Goal: Information Seeking & Learning: Understand process/instructions

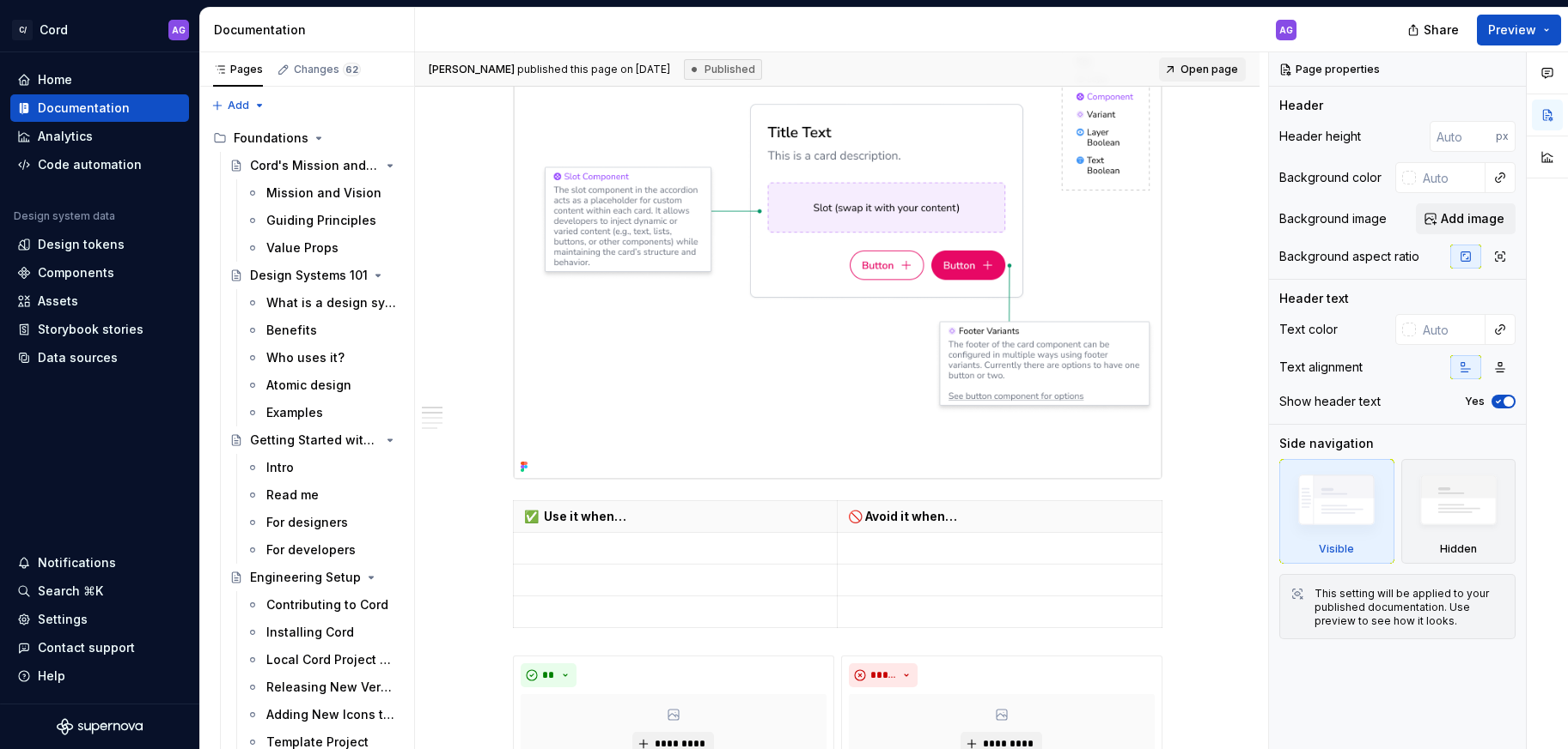
scroll to position [1112, 0]
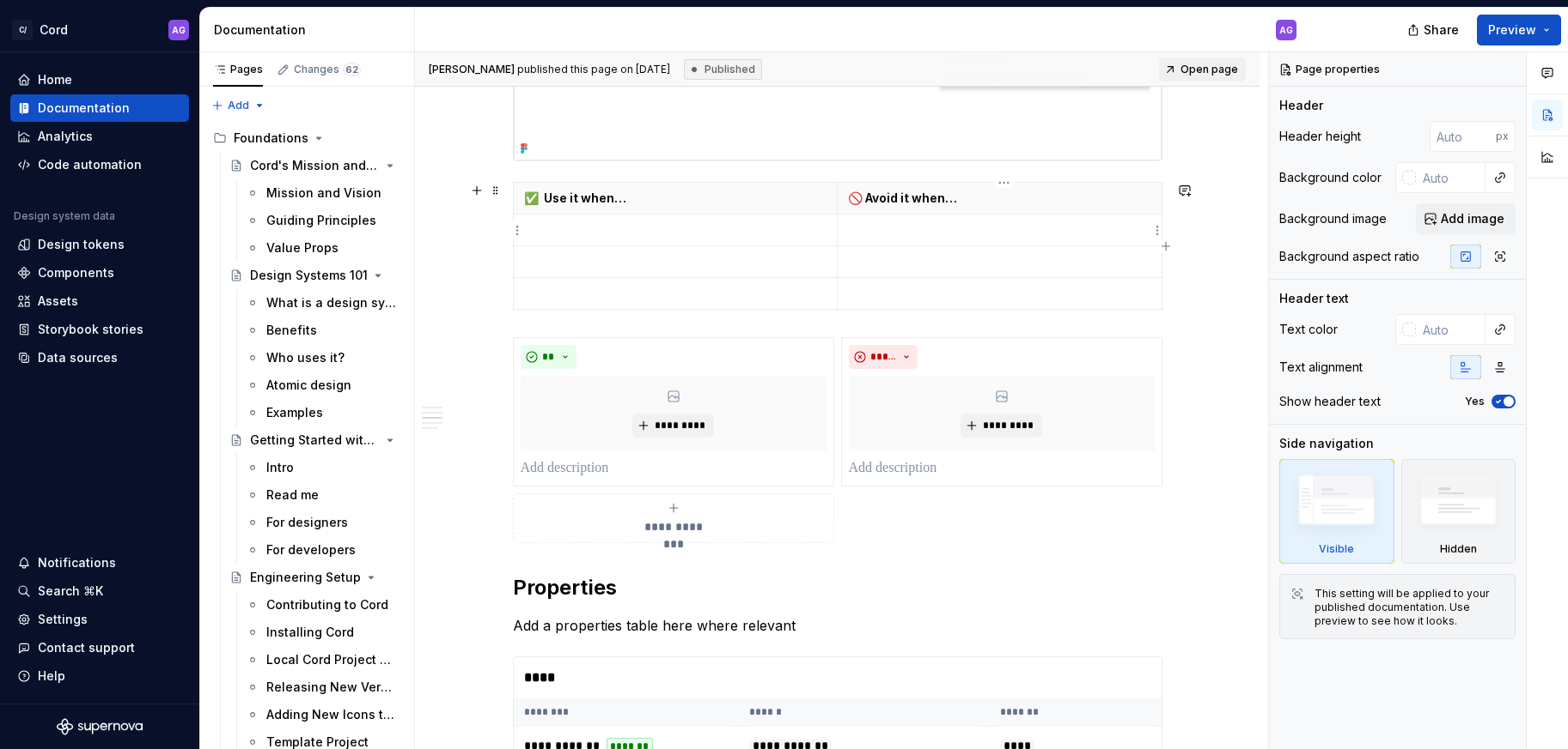
click at [878, 225] on p at bounding box center [999, 229] width 303 height 17
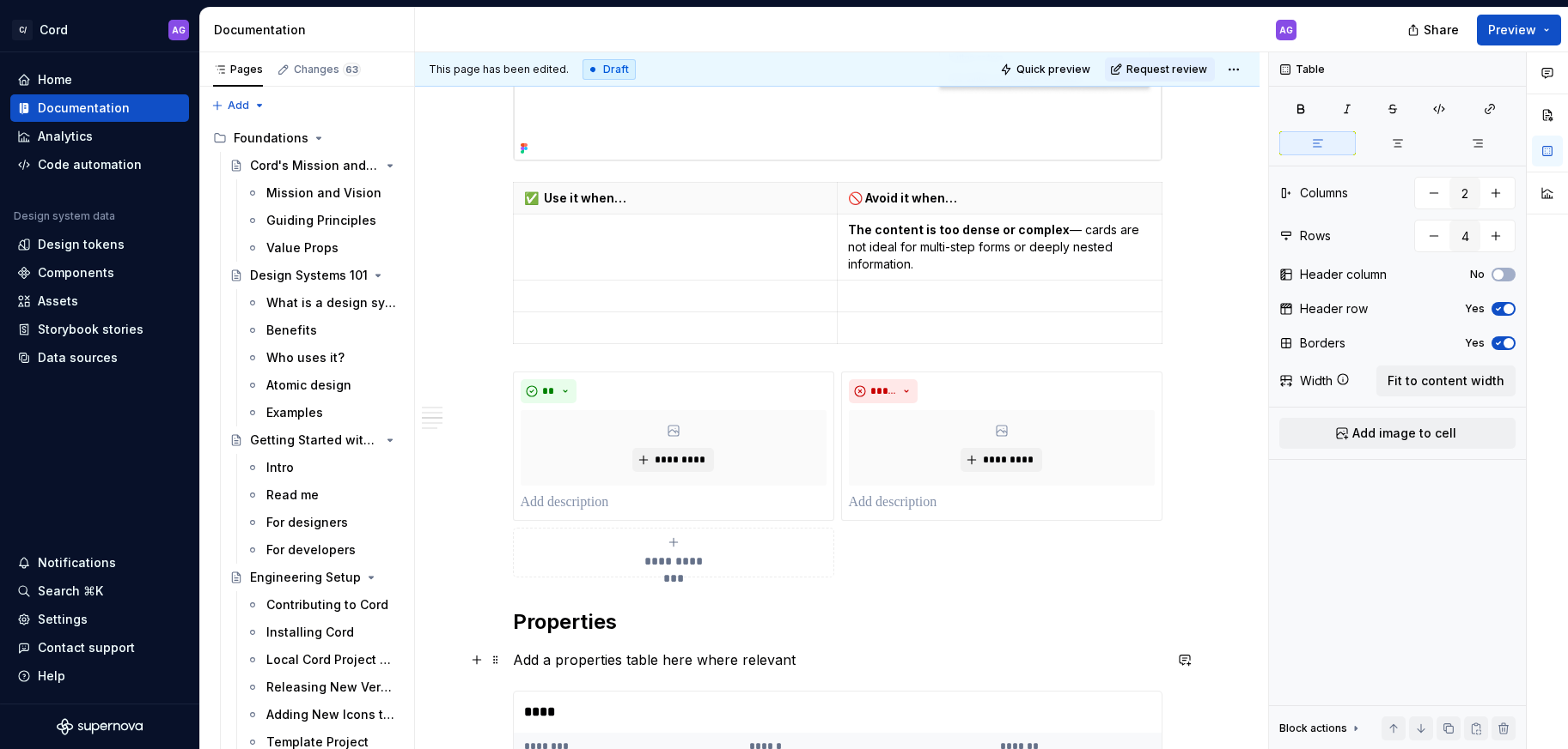
click at [905, 253] on p "The content is too dense or complex — cards are not ideal for multi-step forms …" at bounding box center [999, 247] width 303 height 51
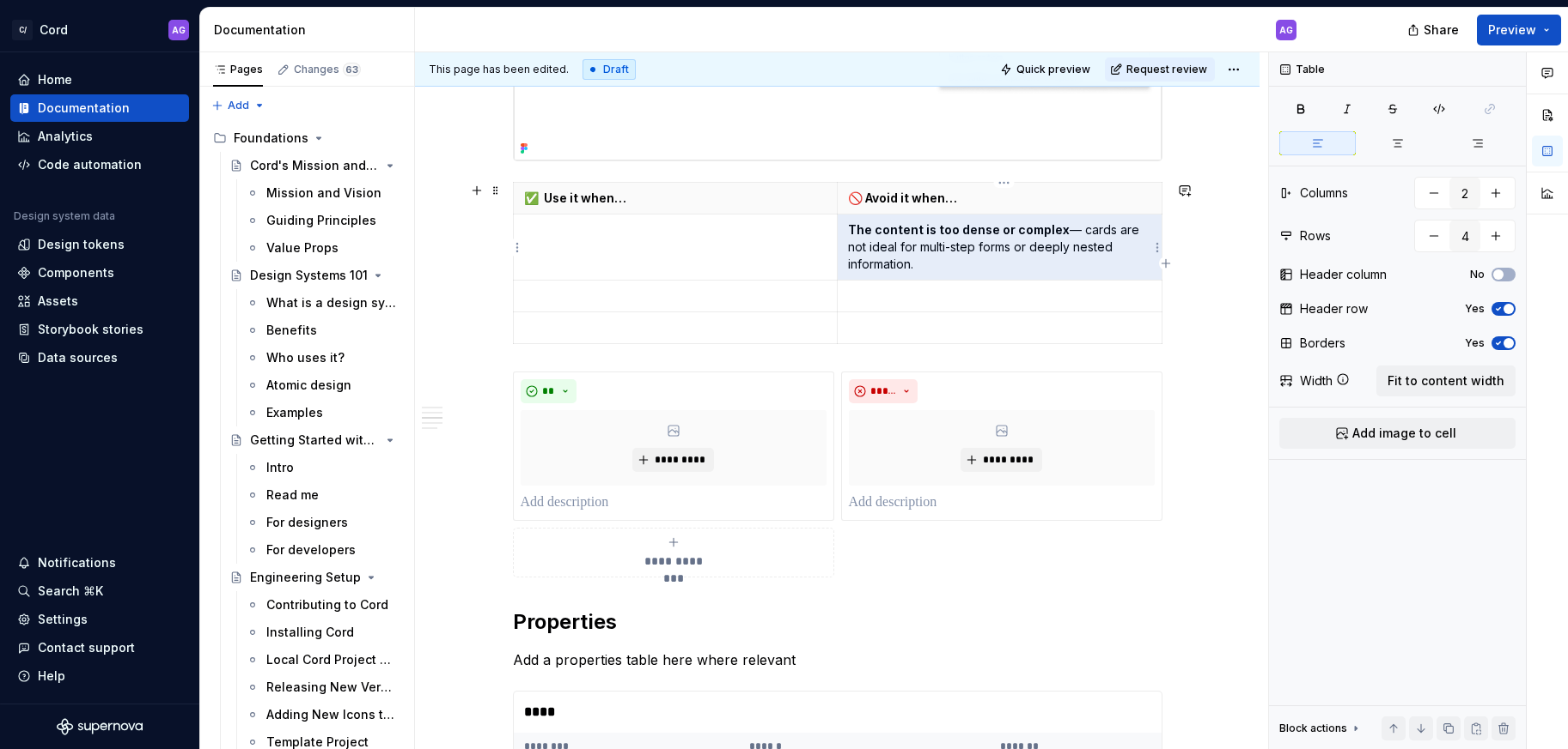
drag, startPoint x: 880, startPoint y: 255, endPoint x: 907, endPoint y: 262, distance: 27.9
click at [881, 255] on p "The content is too dense or complex — cards are not ideal for multi-step forms …" at bounding box center [999, 247] width 303 height 51
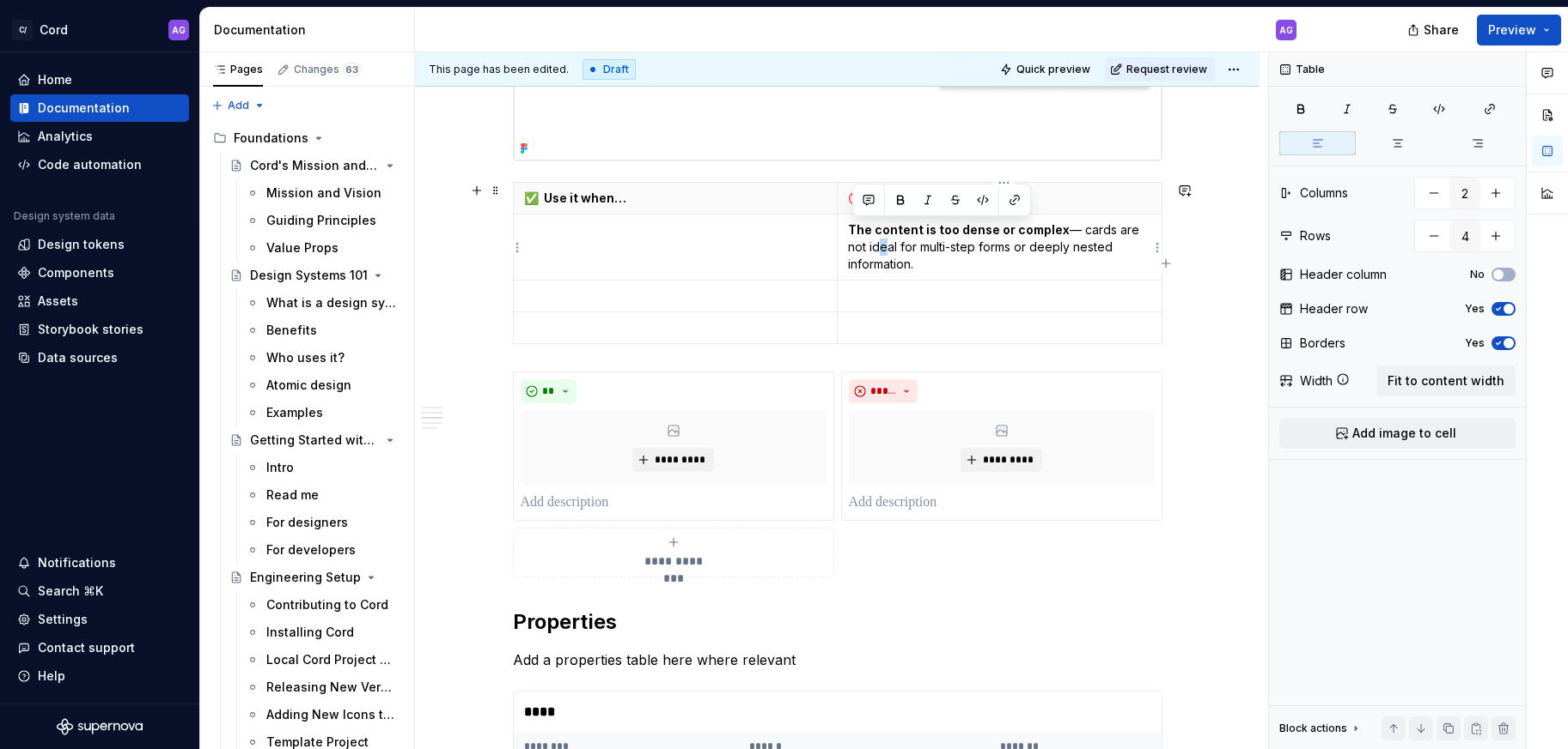
drag, startPoint x: 863, startPoint y: 244, endPoint x: 851, endPoint y: 235, distance: 15.0
click at [848, 234] on td "The content is too dense or complex — cards are not ideal for multi-step forms …" at bounding box center [999, 247] width 325 height 66
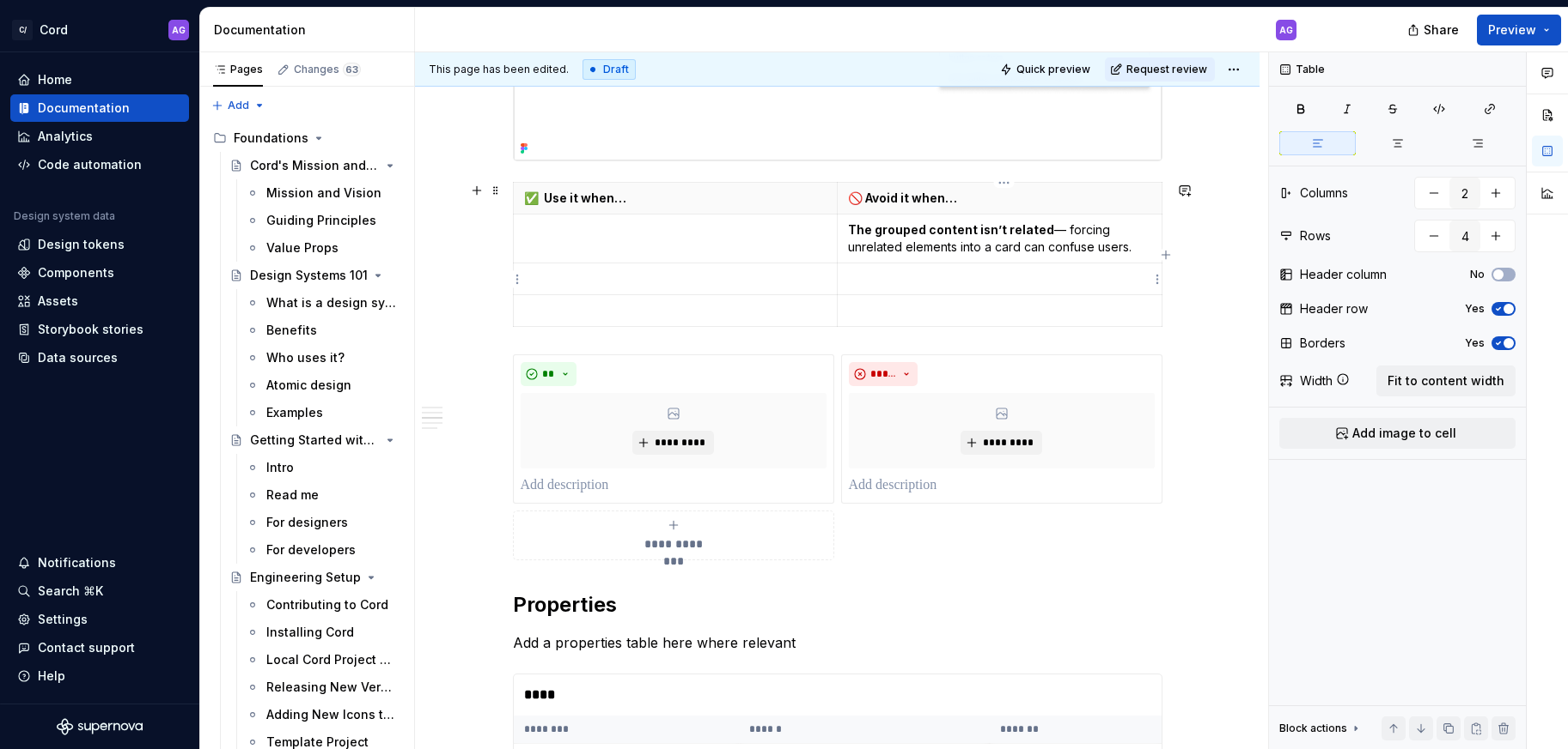
click at [883, 286] on p at bounding box center [999, 278] width 303 height 17
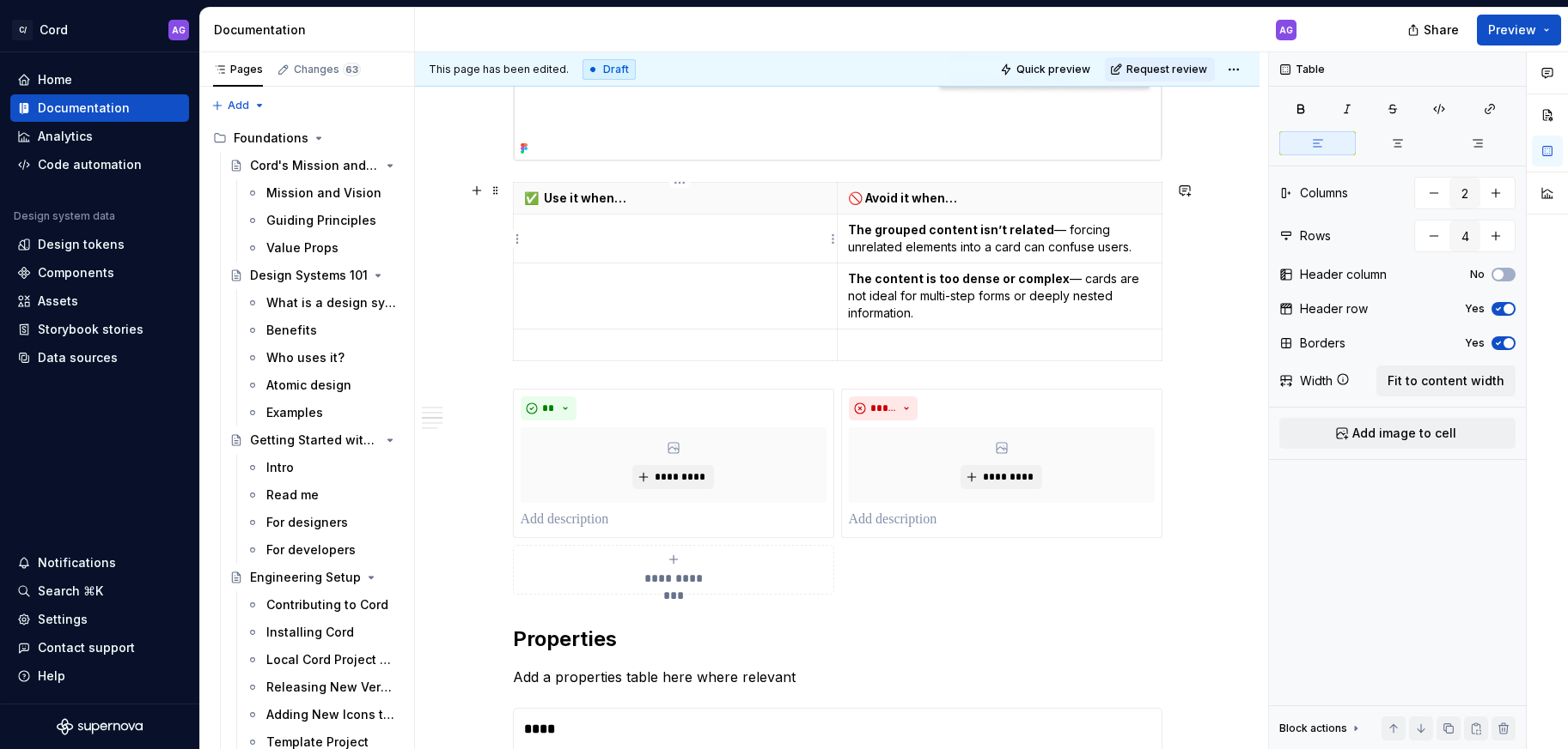
click at [617, 241] on td at bounding box center [674, 239] width 325 height 49
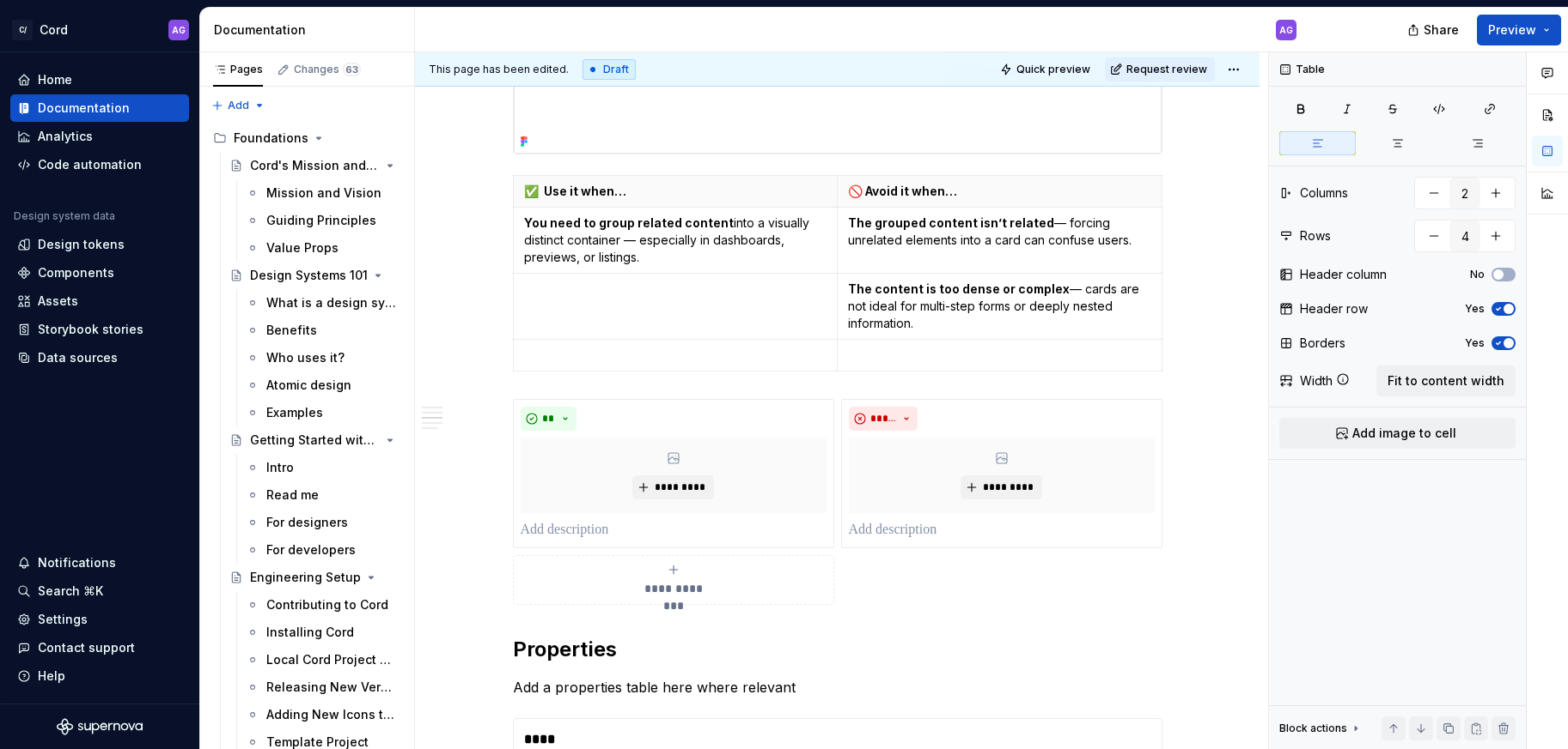
scroll to position [1121, 0]
click at [613, 312] on td at bounding box center [674, 305] width 325 height 66
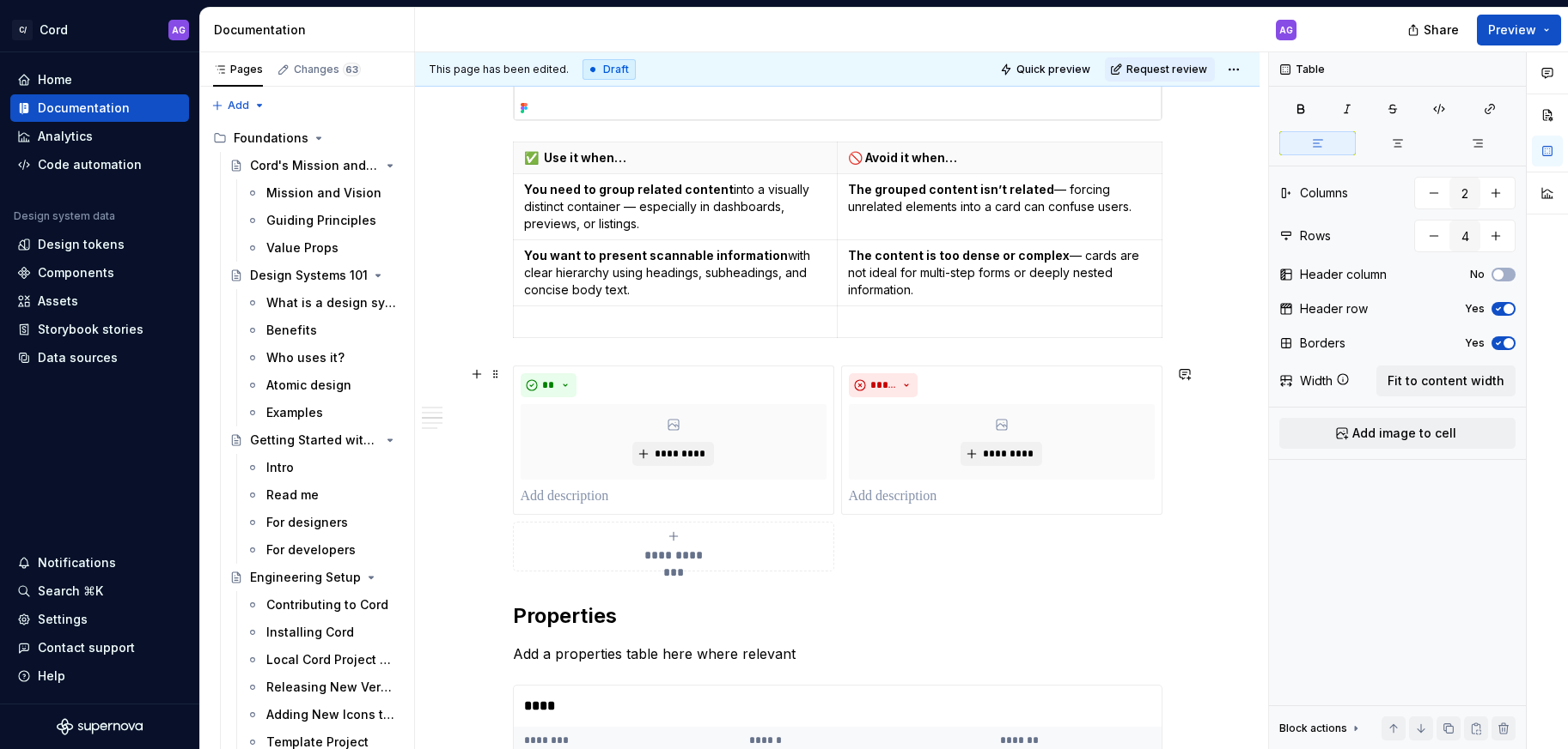
scroll to position [1097, 0]
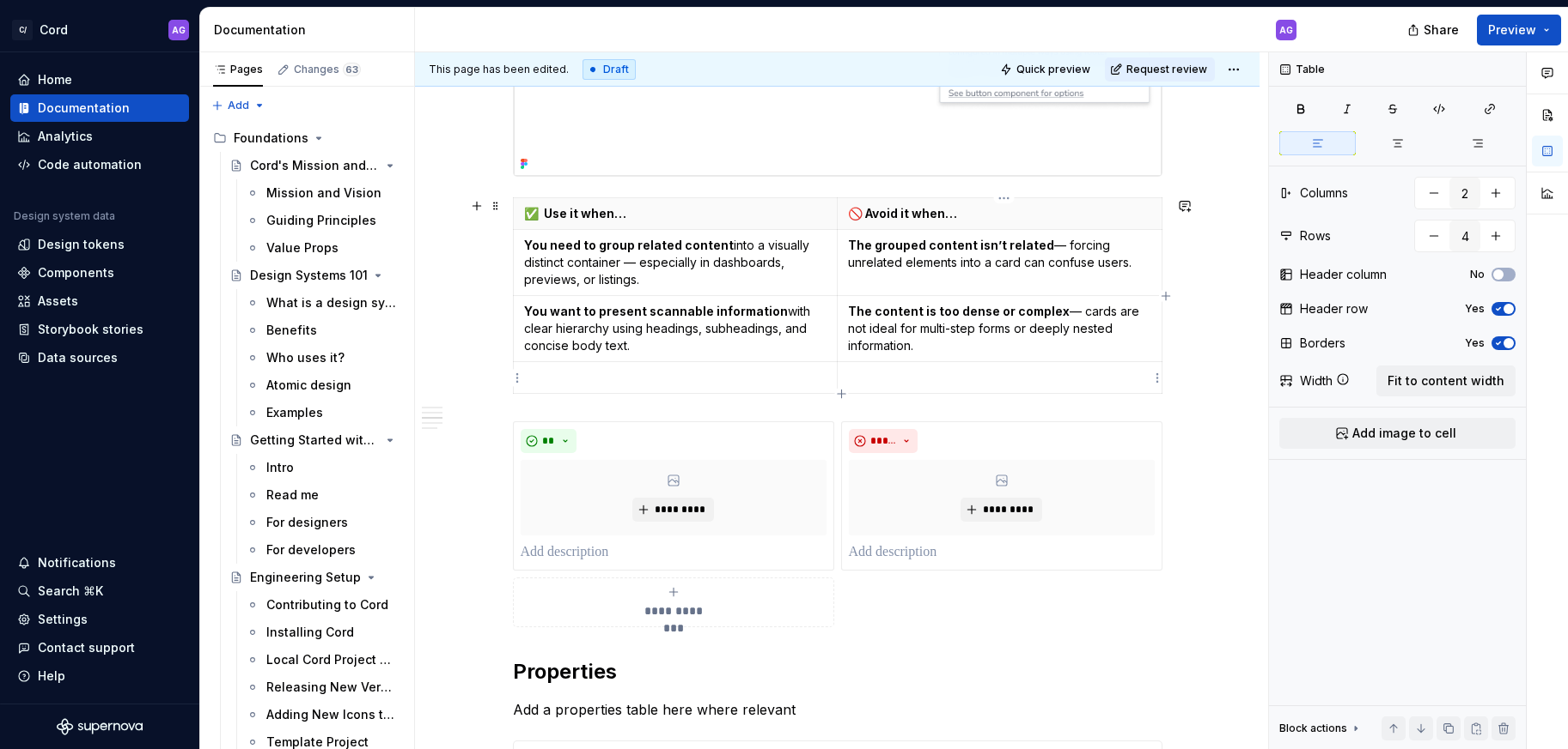
click at [884, 380] on p at bounding box center [999, 377] width 303 height 17
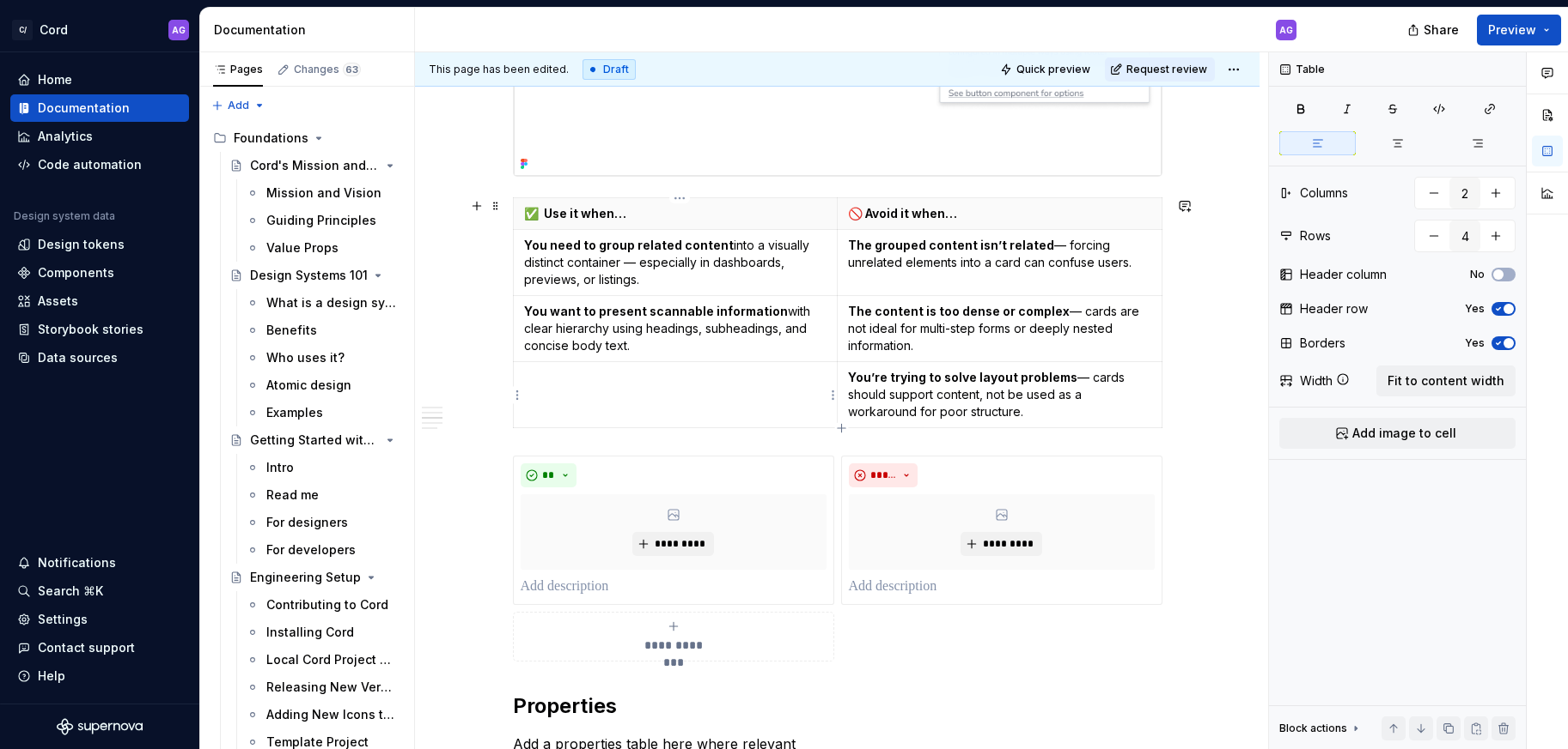
click at [719, 393] on td at bounding box center [674, 395] width 325 height 66
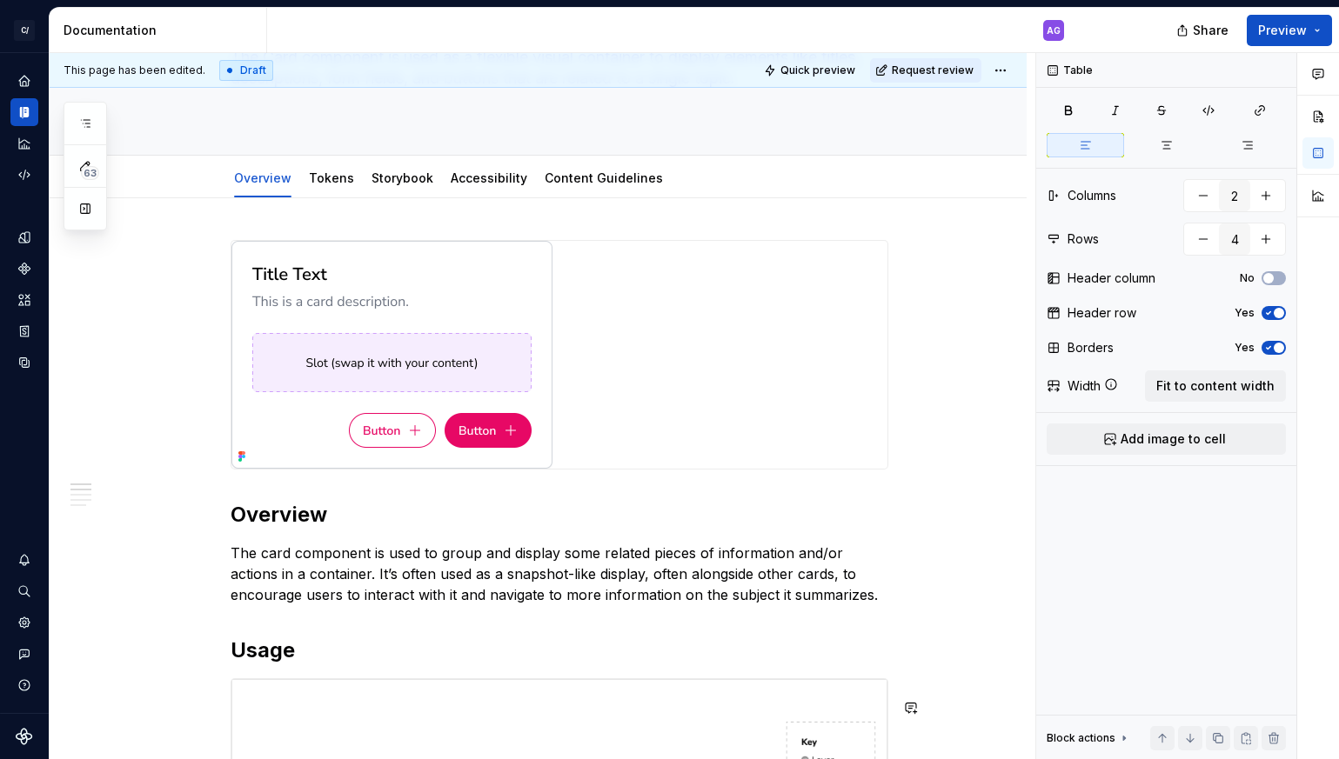
scroll to position [166, 0]
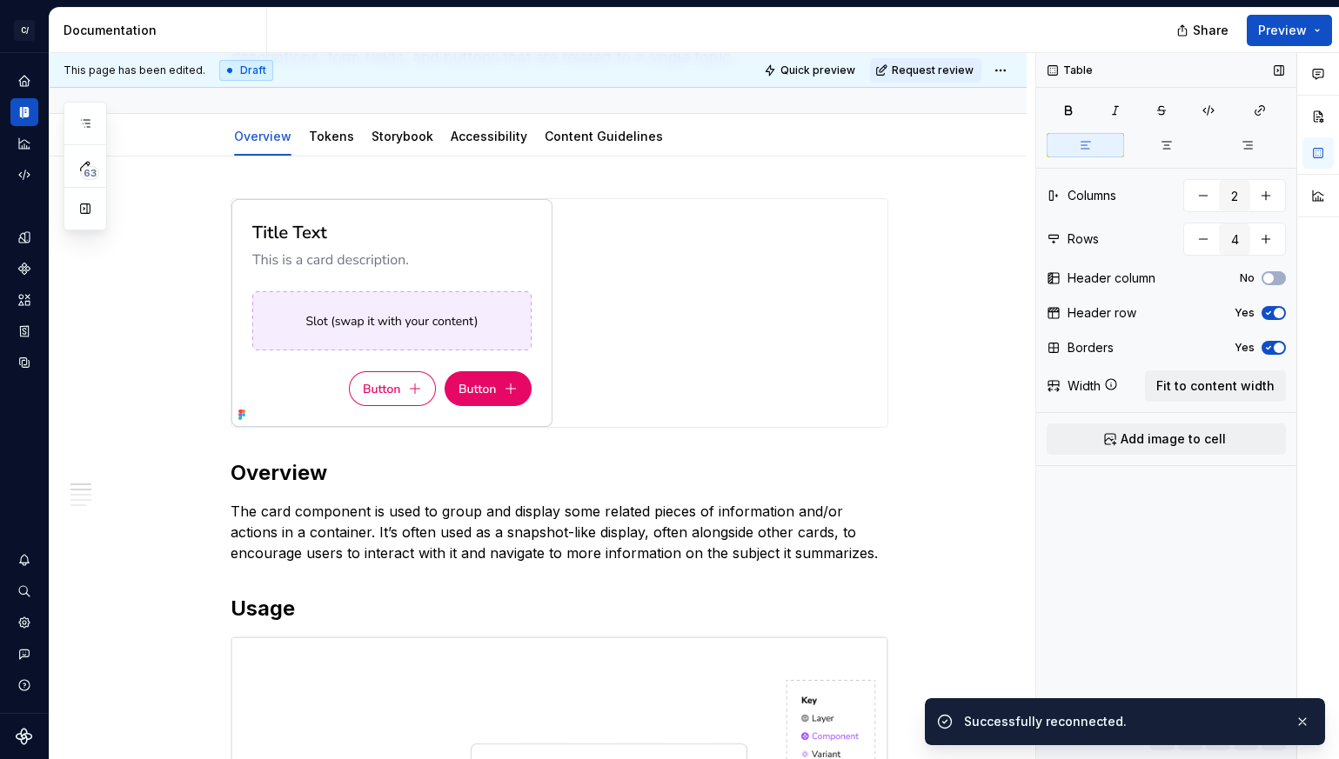
type textarea "*"
